Goal: Use online tool/utility: Utilize a website feature to perform a specific function

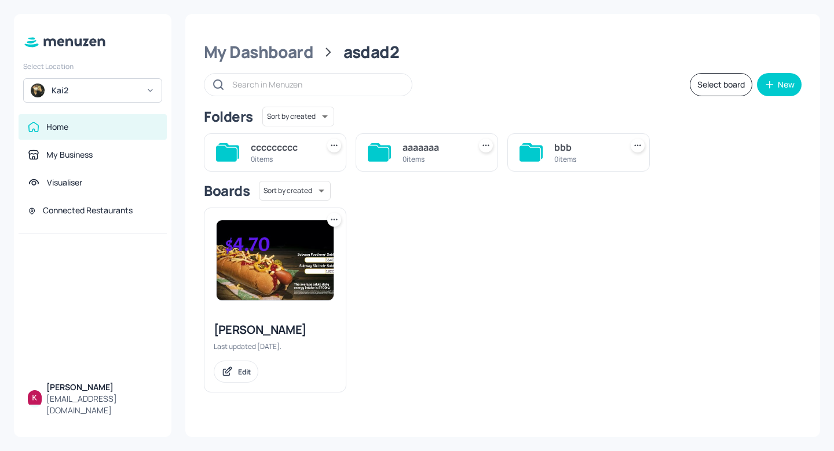
click at [224, 278] on img at bounding box center [275, 260] width 117 height 80
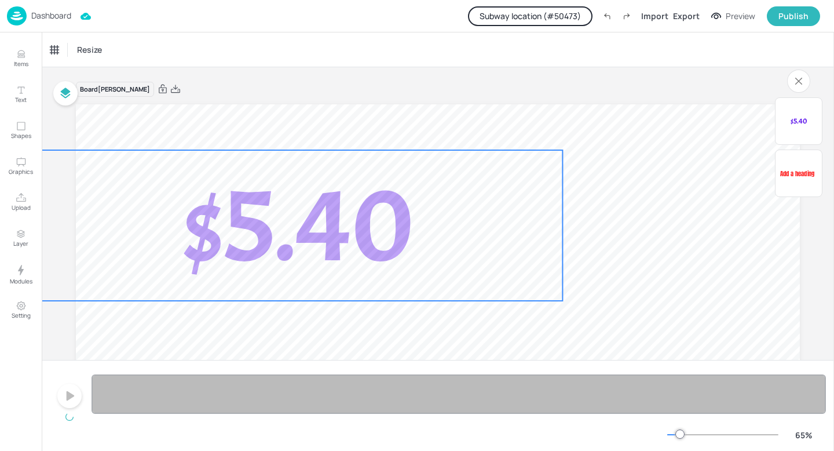
click at [406, 244] on span "$5.40" at bounding box center [298, 225] width 231 height 134
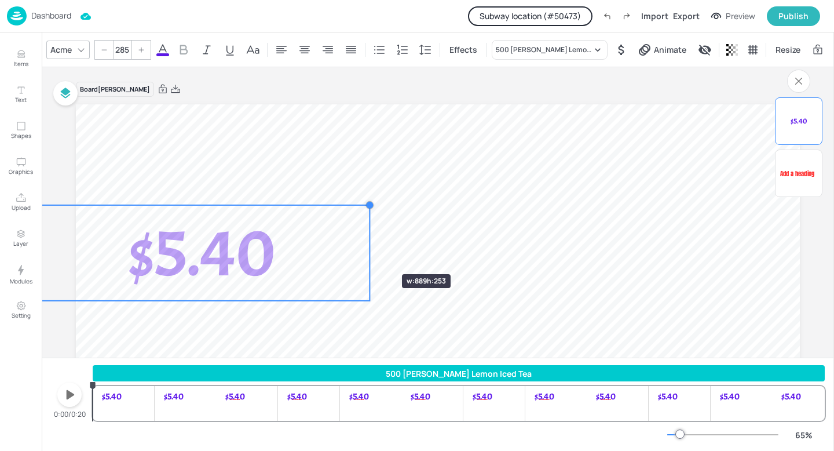
click at [367, 253] on div "Add a heading $5.40" at bounding box center [438, 307] width 724 height 407
type input "180.9"
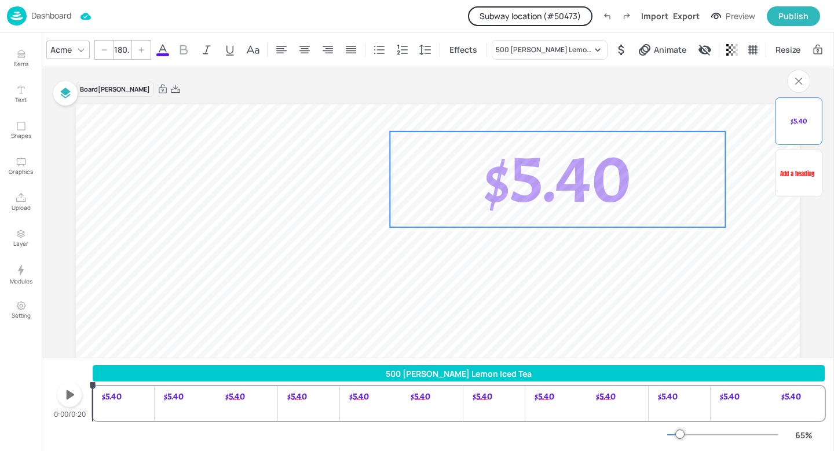
drag, startPoint x: 155, startPoint y: 267, endPoint x: 510, endPoint y: 193, distance: 363.2
click at [510, 193] on span "$5.40" at bounding box center [557, 179] width 147 height 85
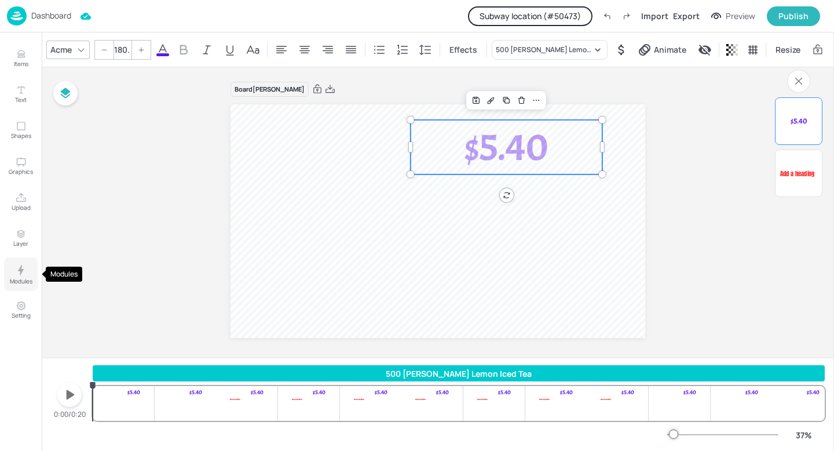
click at [26, 283] on p "Modules" at bounding box center [21, 281] width 23 height 8
